Goal: Task Accomplishment & Management: Complete application form

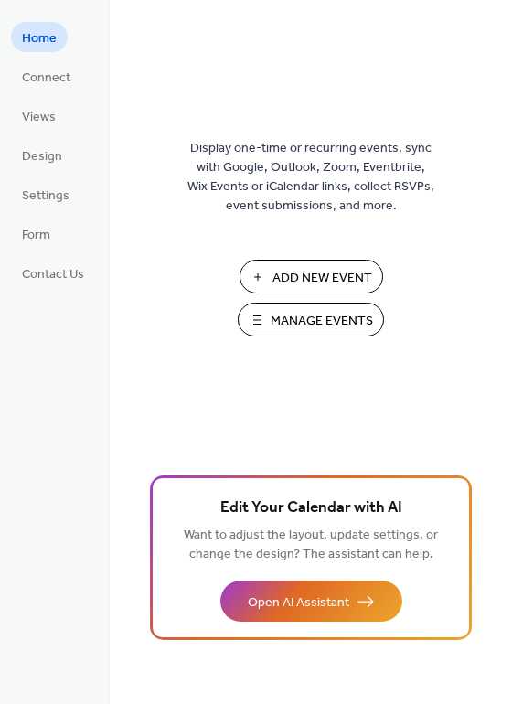
click at [288, 276] on span "Add New Event" at bounding box center [322, 278] width 100 height 19
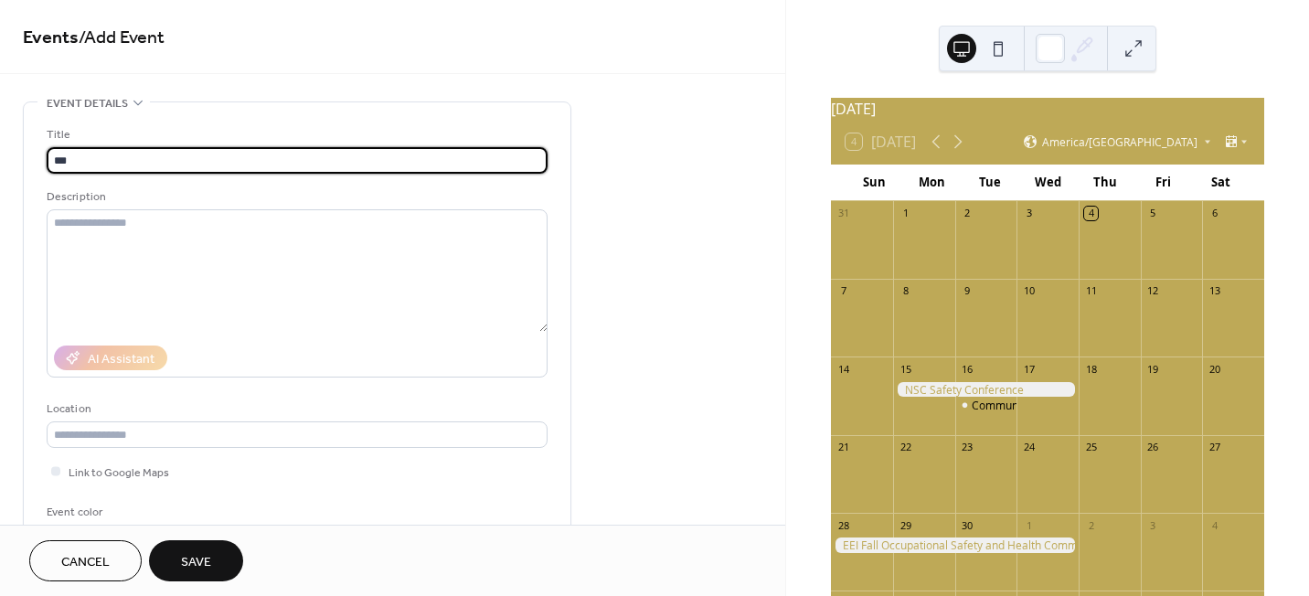
type input "***"
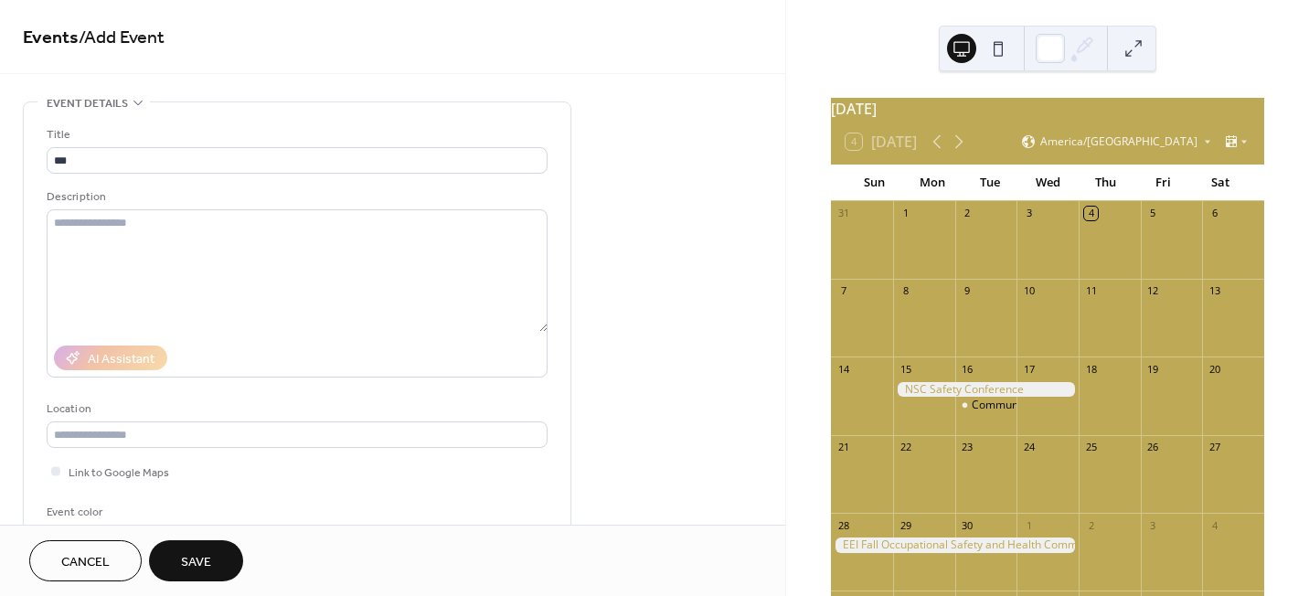
click at [858, 551] on div at bounding box center [955, 545] width 248 height 16
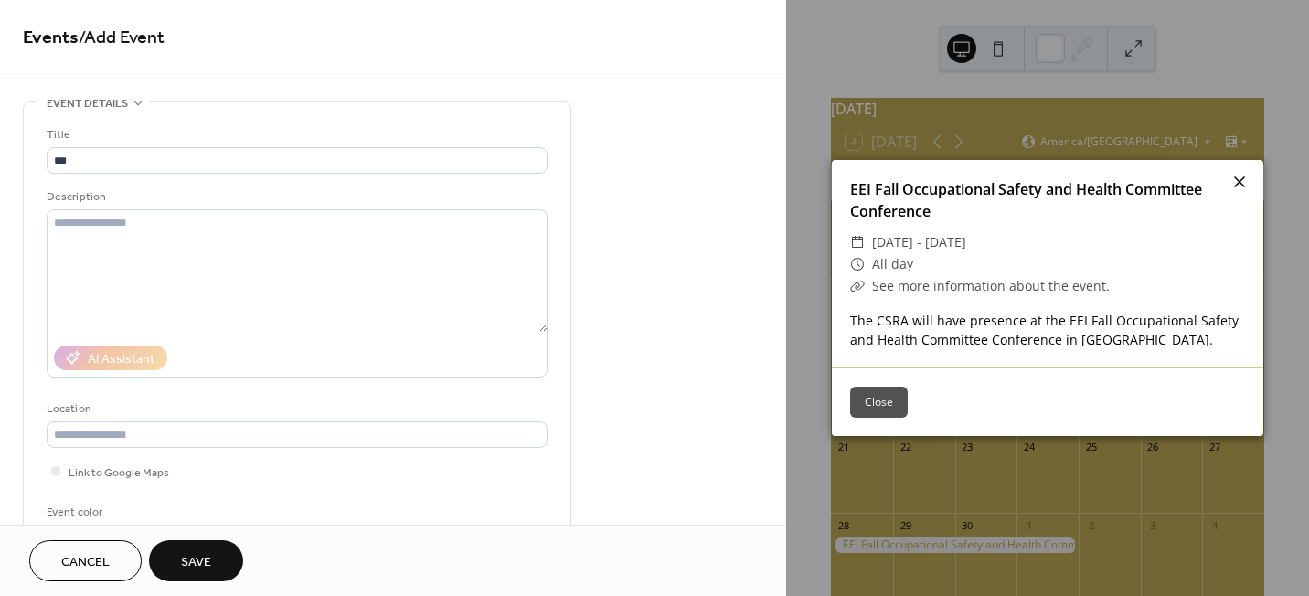
click at [1240, 184] on icon at bounding box center [1239, 181] width 11 height 11
